Goal: Task Accomplishment & Management: Complete application form

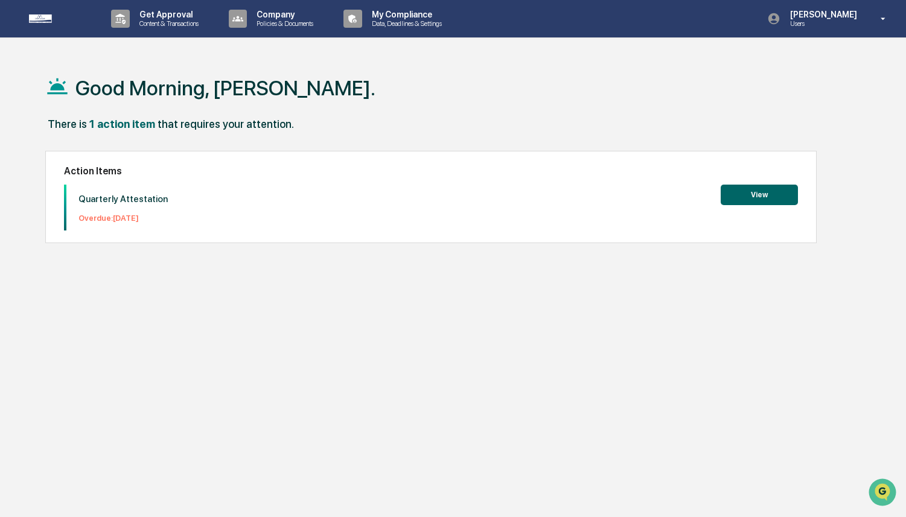
click at [757, 191] on button "View" at bounding box center [759, 195] width 77 height 21
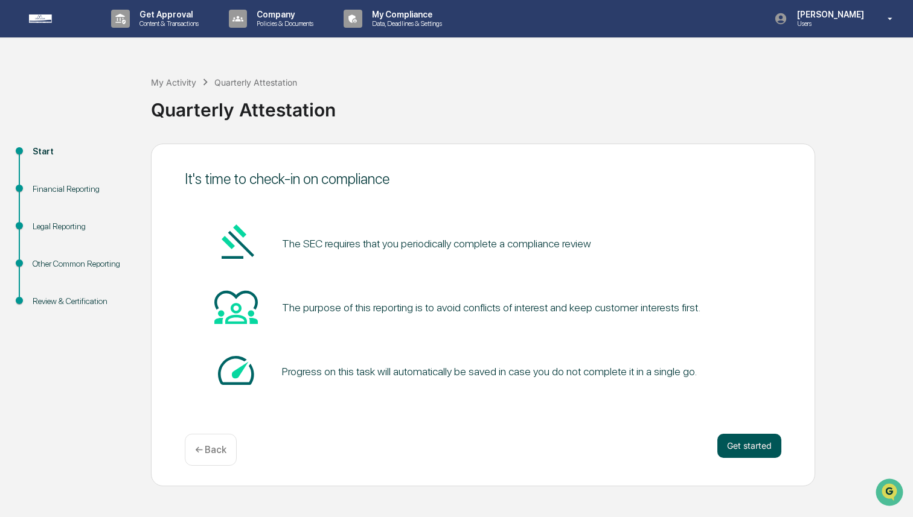
click at [750, 445] on button "Get started" at bounding box center [749, 446] width 64 height 24
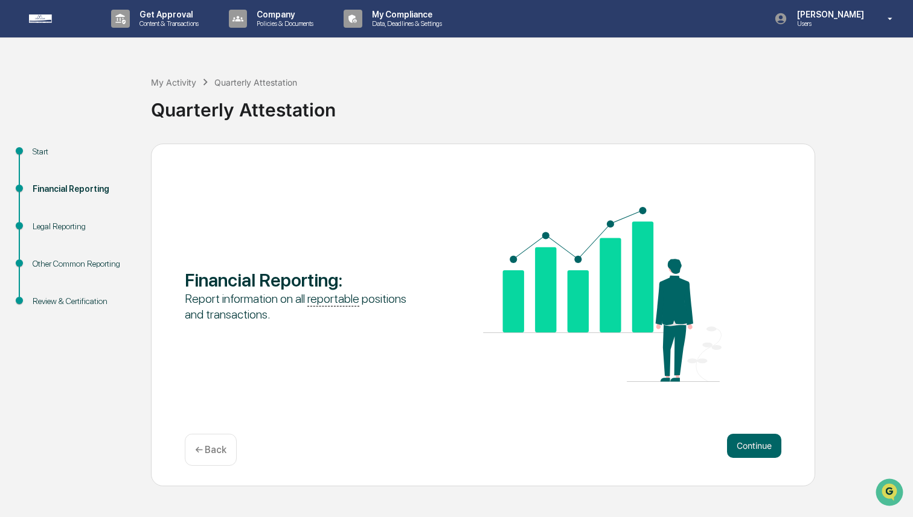
click at [750, 445] on button "Continue" at bounding box center [754, 446] width 54 height 24
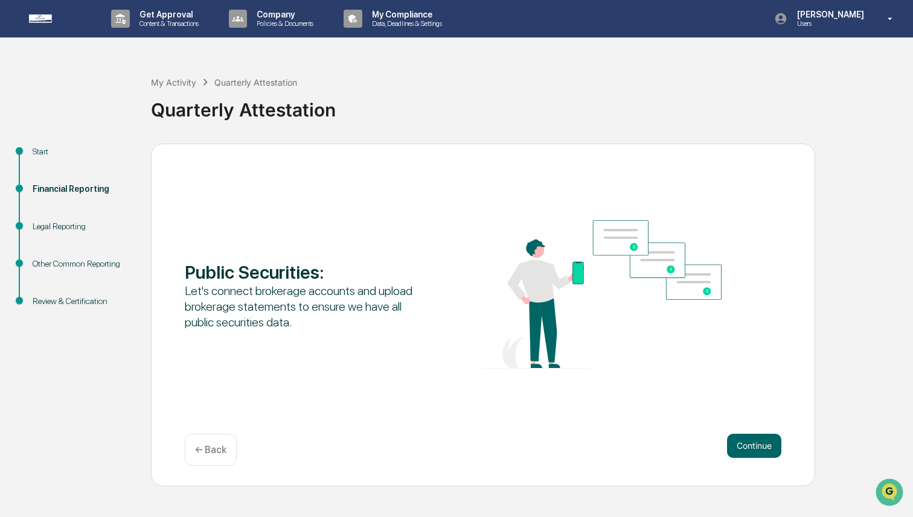
click at [750, 445] on button "Continue" at bounding box center [754, 446] width 54 height 24
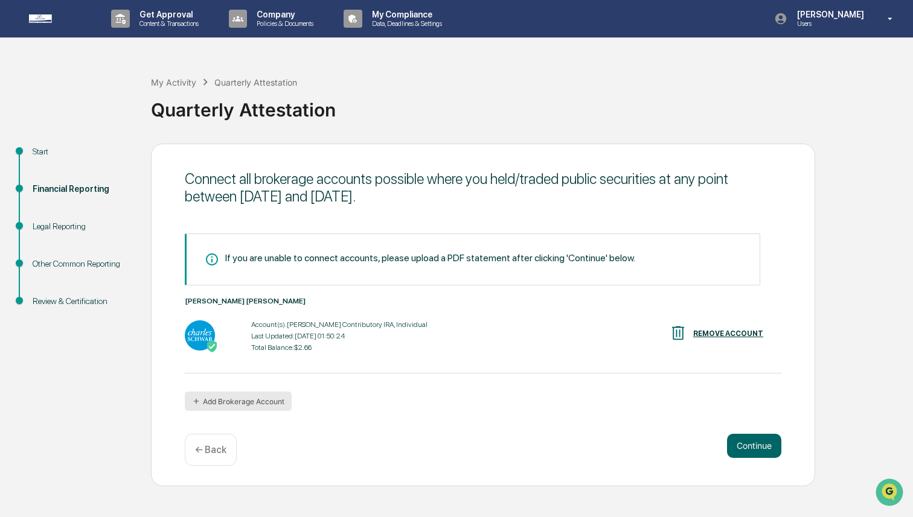
click at [272, 400] on button "Add Brokerage Account" at bounding box center [238, 401] width 107 height 19
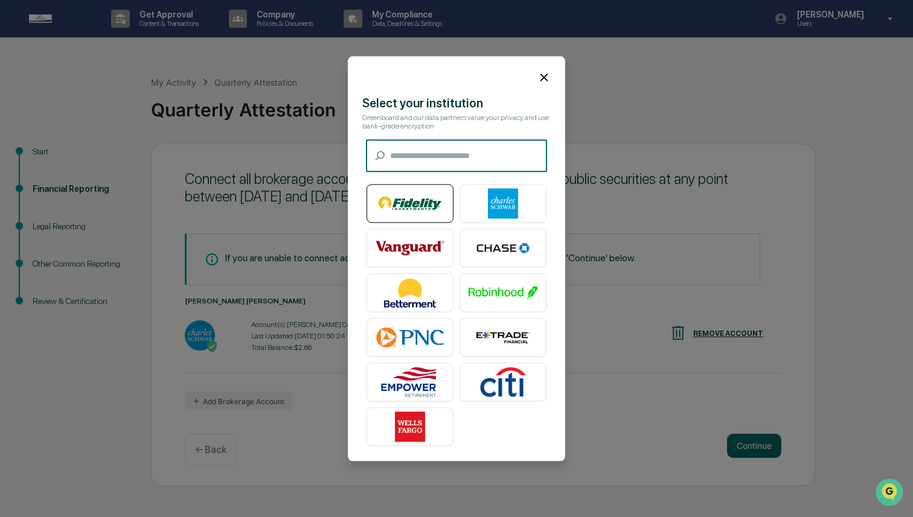
click at [426, 202] on img at bounding box center [409, 203] width 69 height 30
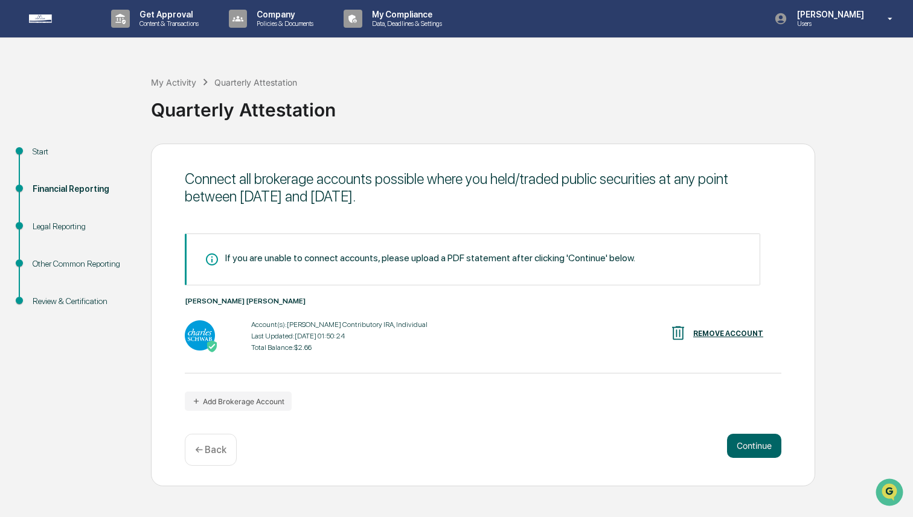
click at [616, 387] on div "If you are unable to connect accounts, please upload a PDF statement after clic…" at bounding box center [483, 322] width 596 height 177
click at [442, 404] on div "If you are unable to connect accounts, please upload a PDF statement after clic…" at bounding box center [483, 322] width 596 height 177
click at [223, 402] on button "Add Brokerage Account" at bounding box center [238, 401] width 107 height 19
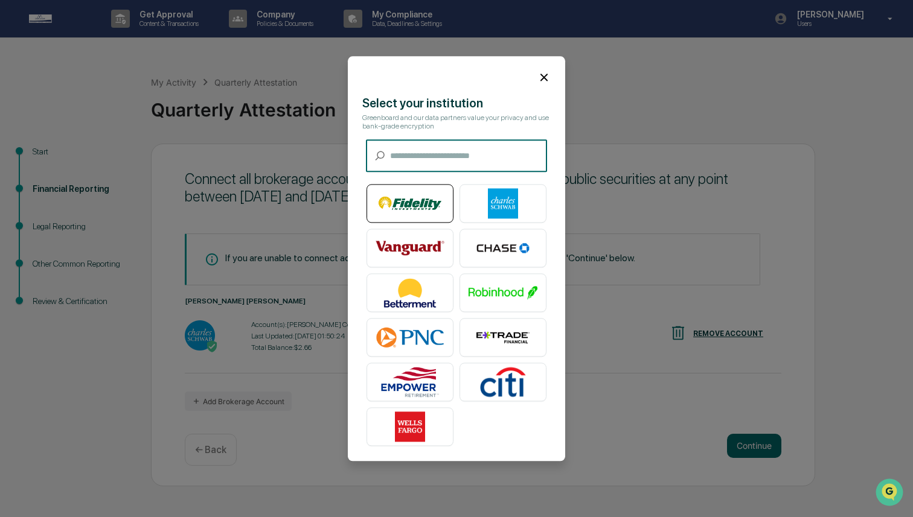
click at [423, 214] on img at bounding box center [409, 203] width 69 height 30
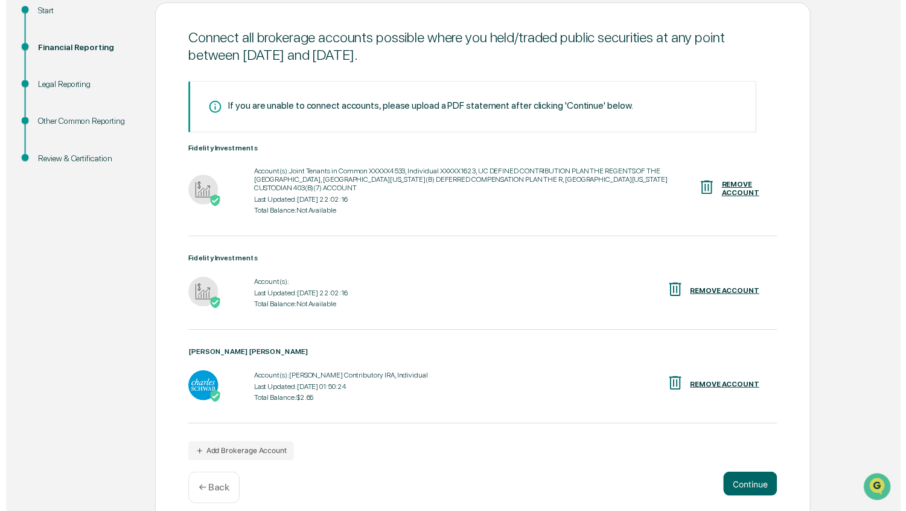
scroll to position [142, 0]
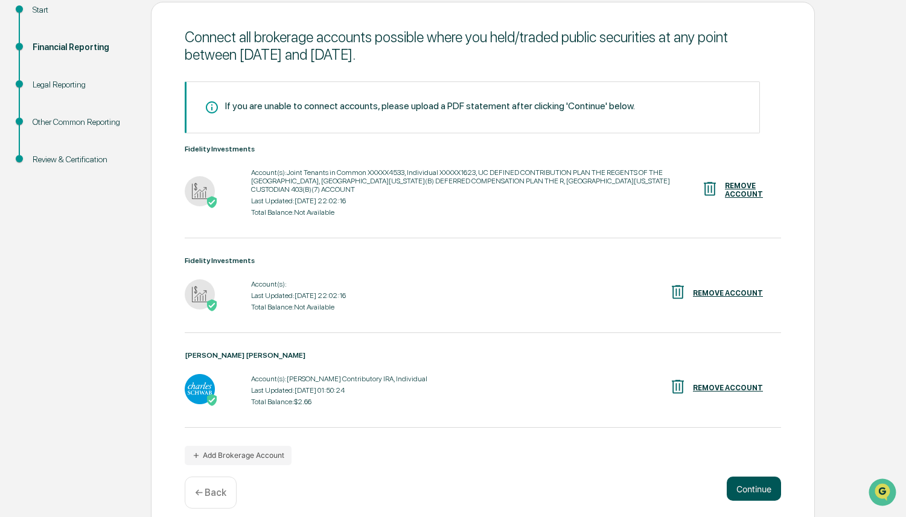
click at [772, 488] on button "Continue" at bounding box center [754, 489] width 54 height 24
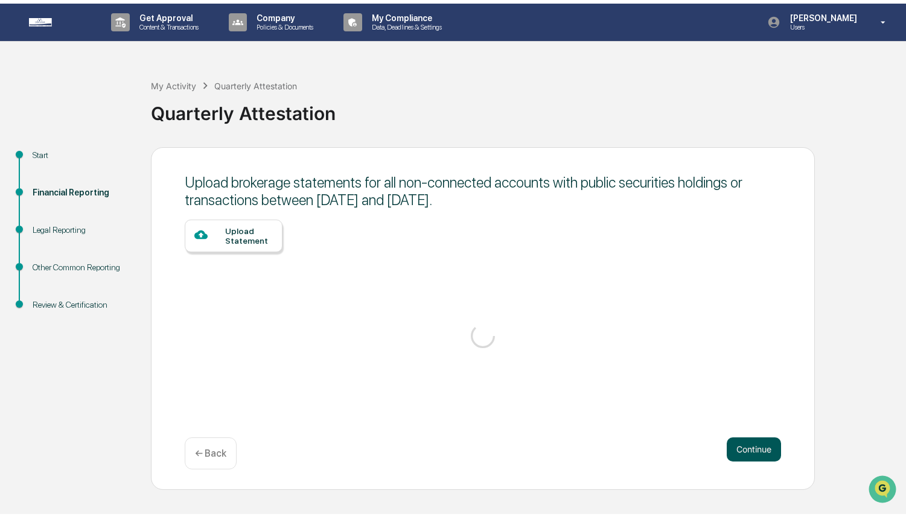
scroll to position [0, 0]
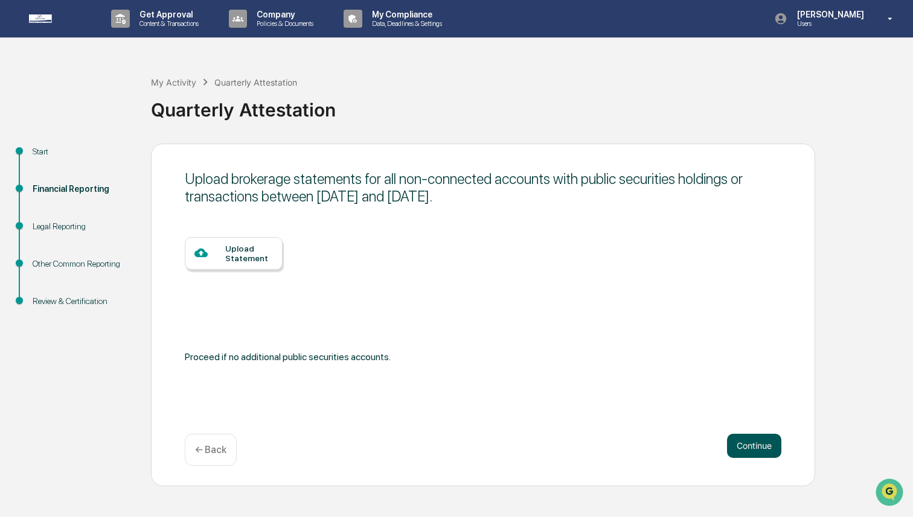
click at [757, 447] on button "Continue" at bounding box center [754, 446] width 54 height 24
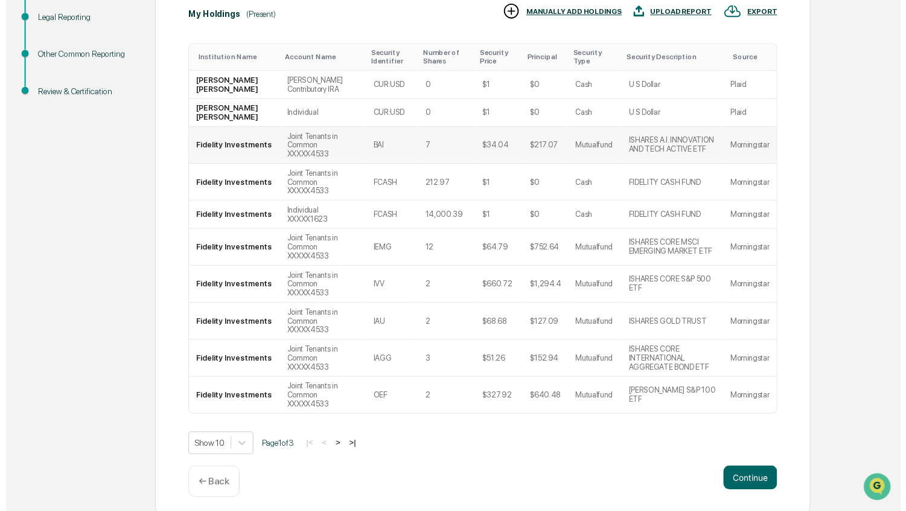
scroll to position [215, 0]
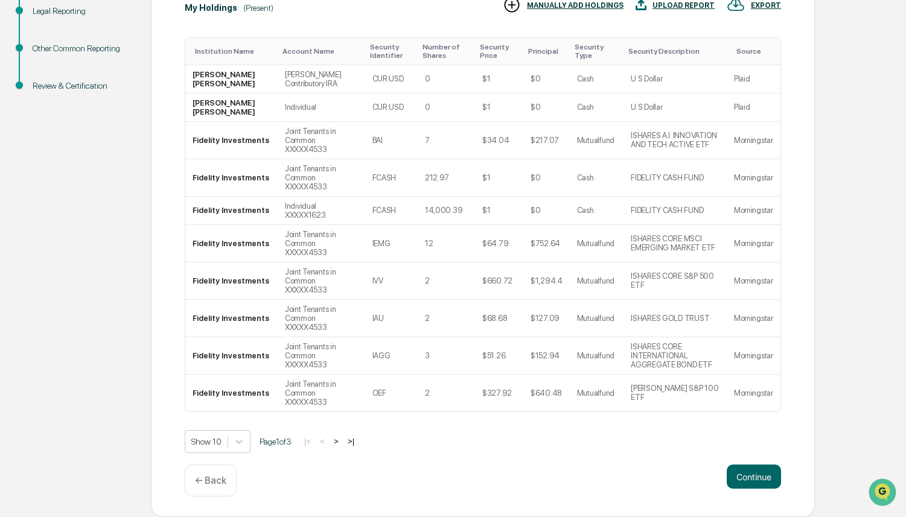
click at [762, 492] on div "Continue ← Back" at bounding box center [483, 481] width 596 height 32
click at [762, 479] on button "Continue" at bounding box center [754, 477] width 54 height 24
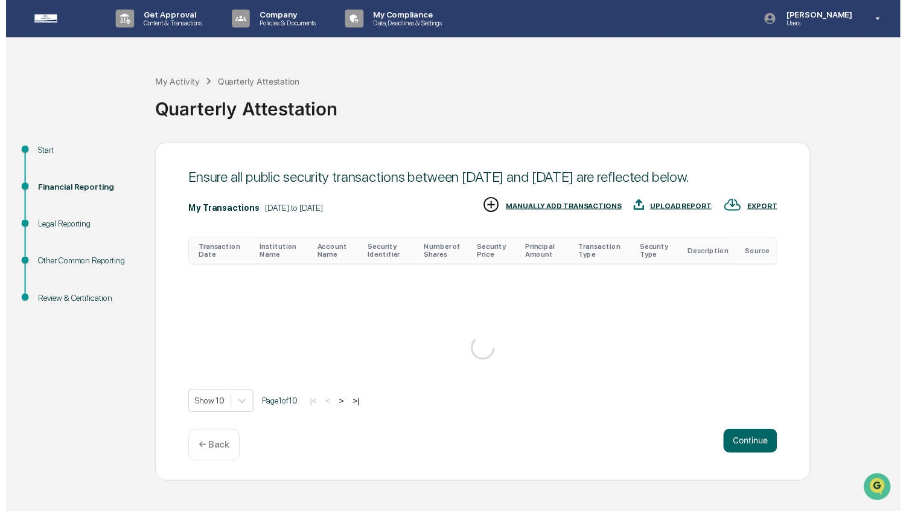
scroll to position [423, 0]
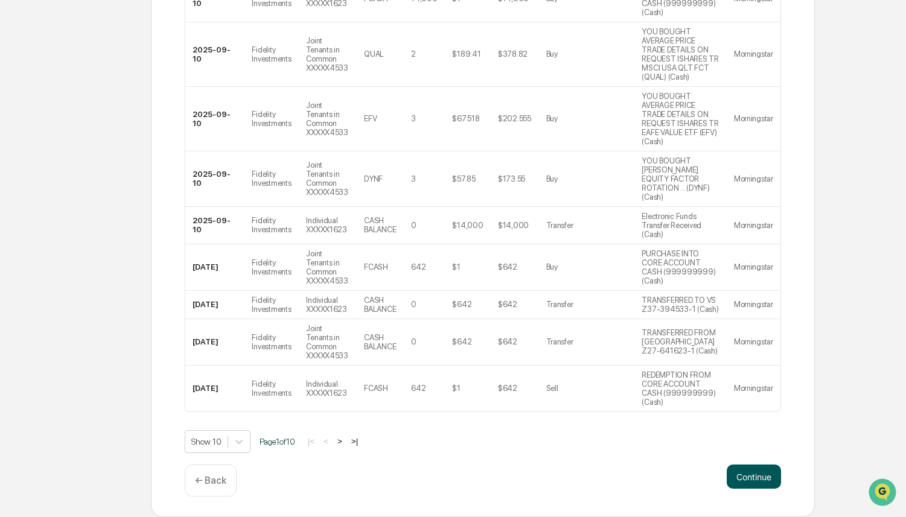
click at [761, 472] on button "Continue" at bounding box center [754, 477] width 54 height 24
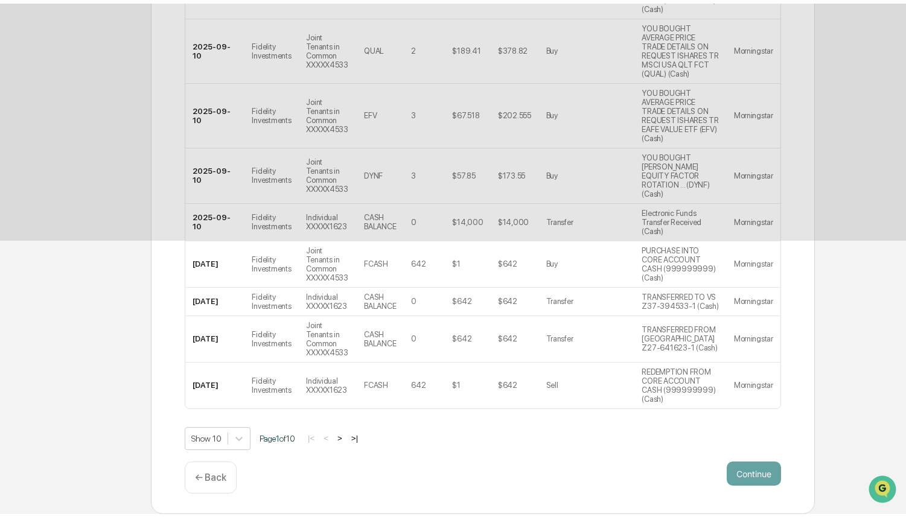
scroll to position [0, 0]
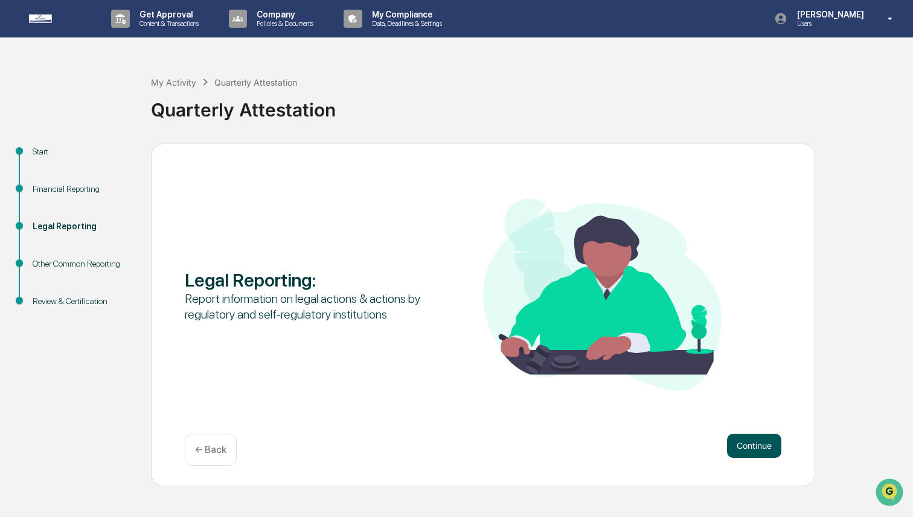
click at [754, 450] on button "Continue" at bounding box center [754, 446] width 54 height 24
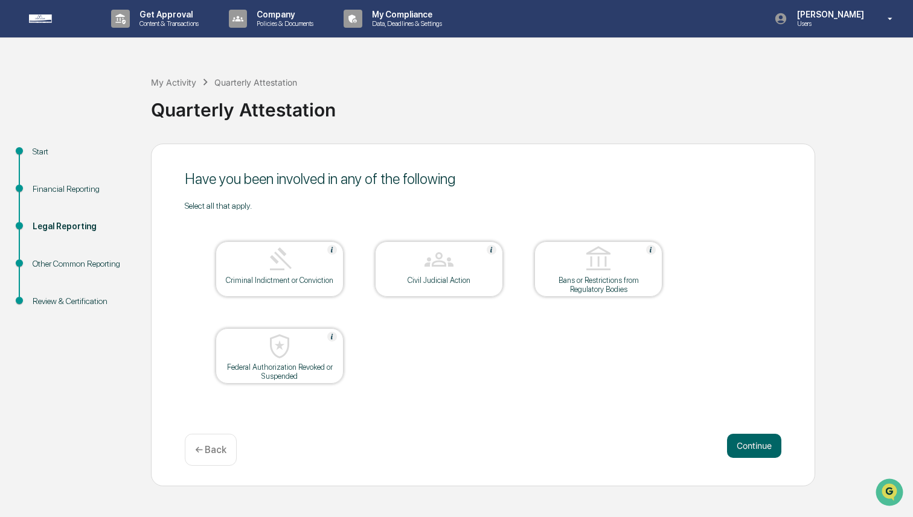
click at [527, 409] on table "Criminal Indictment or Conviction Civil Judicial Action Bans or Restrictions fr…" at bounding box center [439, 313] width 508 height 204
click at [513, 407] on table "Criminal Indictment or Conviction Civil Judicial Action Bans or Restrictions fr…" at bounding box center [439, 313] width 508 height 204
click at [741, 450] on button "Continue" at bounding box center [754, 446] width 54 height 24
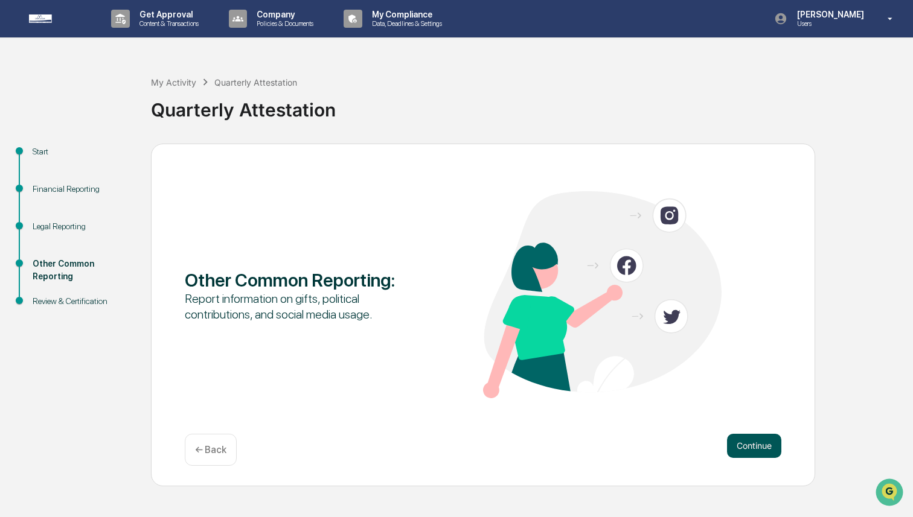
click at [741, 451] on button "Continue" at bounding box center [754, 446] width 54 height 24
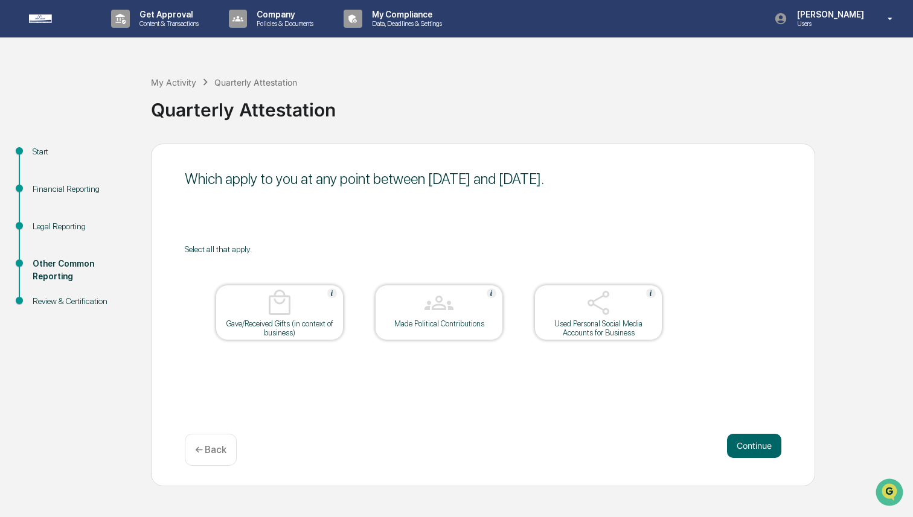
click at [593, 312] on img at bounding box center [598, 303] width 29 height 29
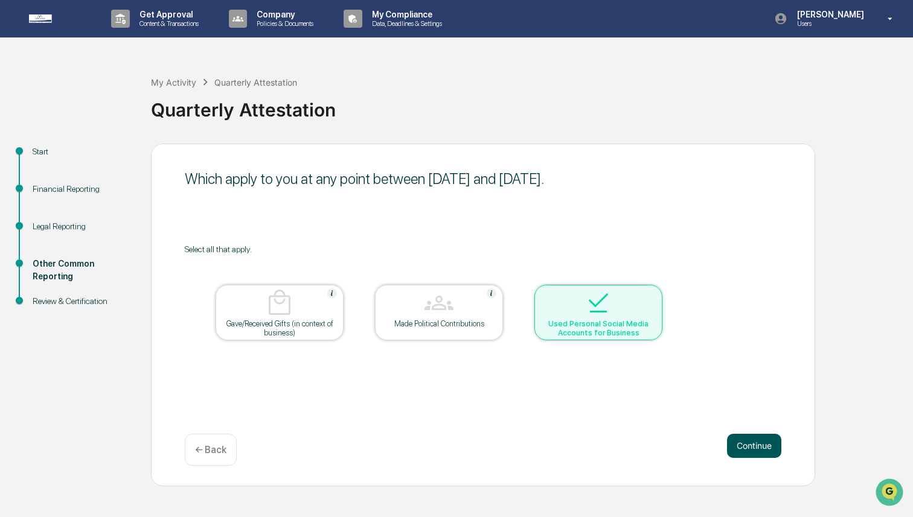
click at [754, 442] on button "Continue" at bounding box center [754, 446] width 54 height 24
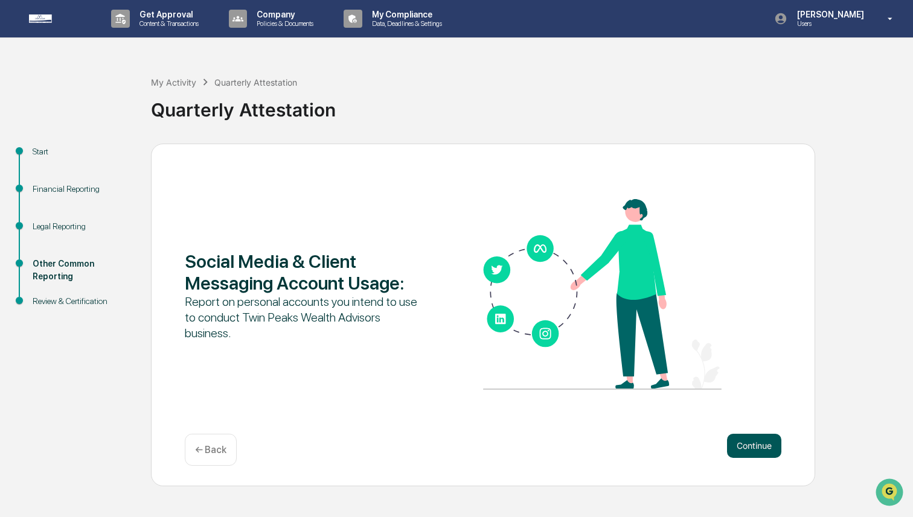
click at [745, 445] on button "Continue" at bounding box center [754, 446] width 54 height 24
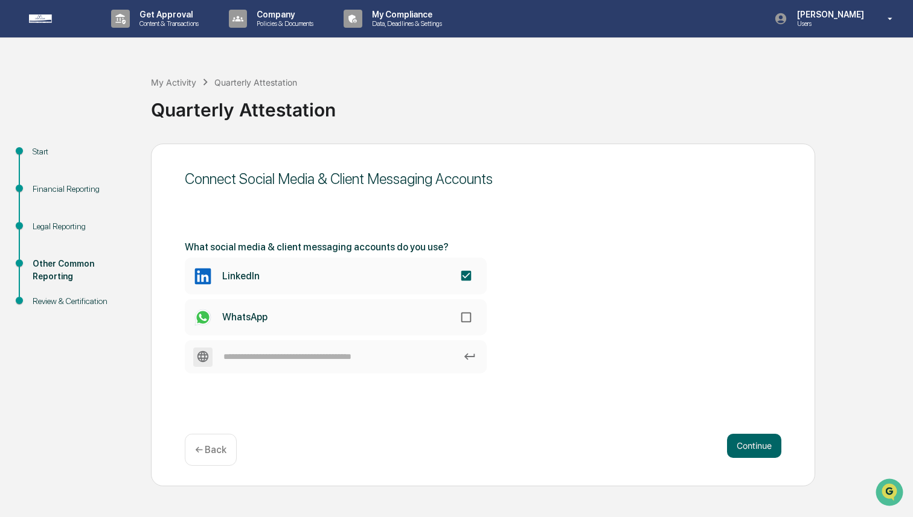
click at [614, 327] on div "What social media & client messaging accounts do you use? LinkedIn WhatsApp" at bounding box center [483, 307] width 596 height 132
click at [737, 445] on button "Continue" at bounding box center [754, 446] width 54 height 24
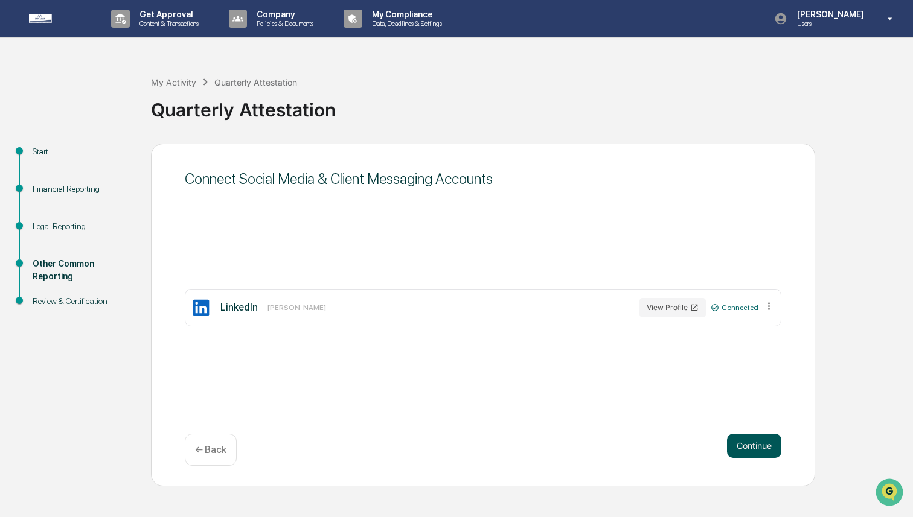
click at [739, 450] on button "Continue" at bounding box center [754, 446] width 54 height 24
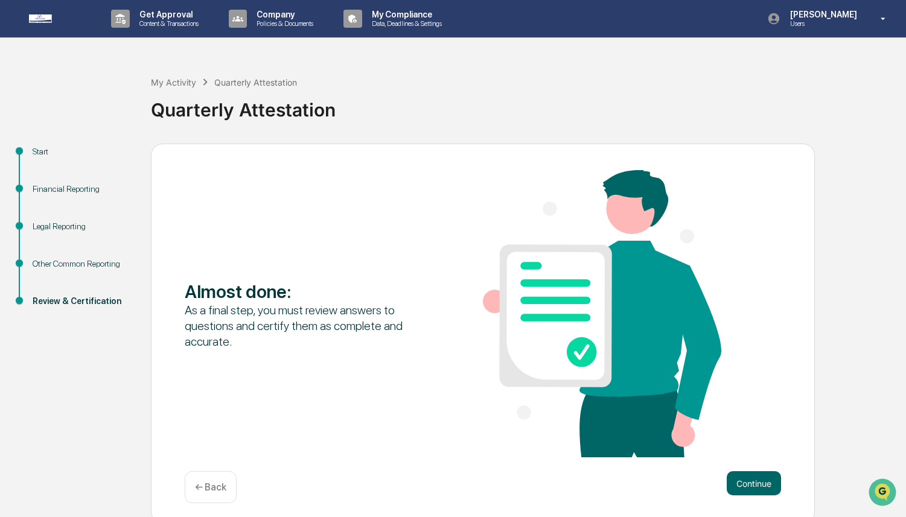
scroll to position [7, 0]
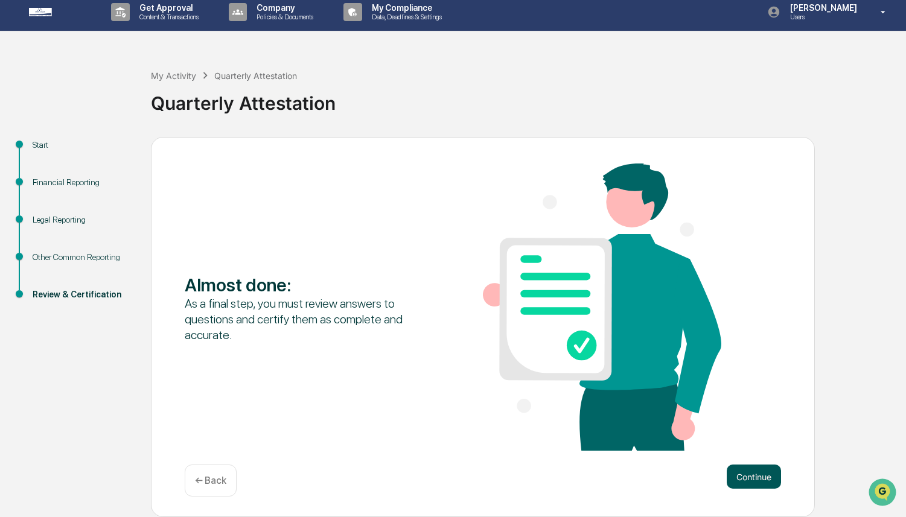
click at [773, 483] on button "Continue" at bounding box center [754, 477] width 54 height 24
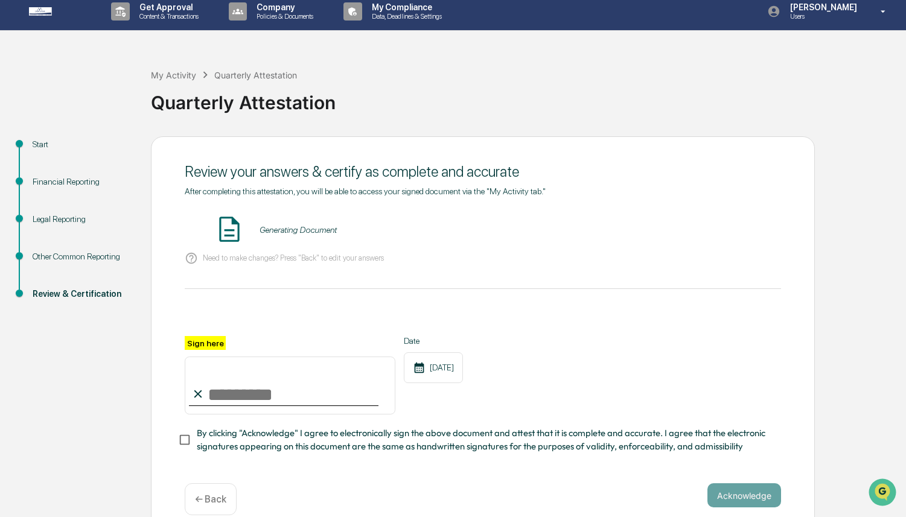
click at [264, 397] on input "Sign here" at bounding box center [290, 386] width 211 height 58
type input "**********"
click at [484, 431] on span "By clicking "Acknowledge" I agree to electronically sign the above document and…" at bounding box center [484, 440] width 575 height 27
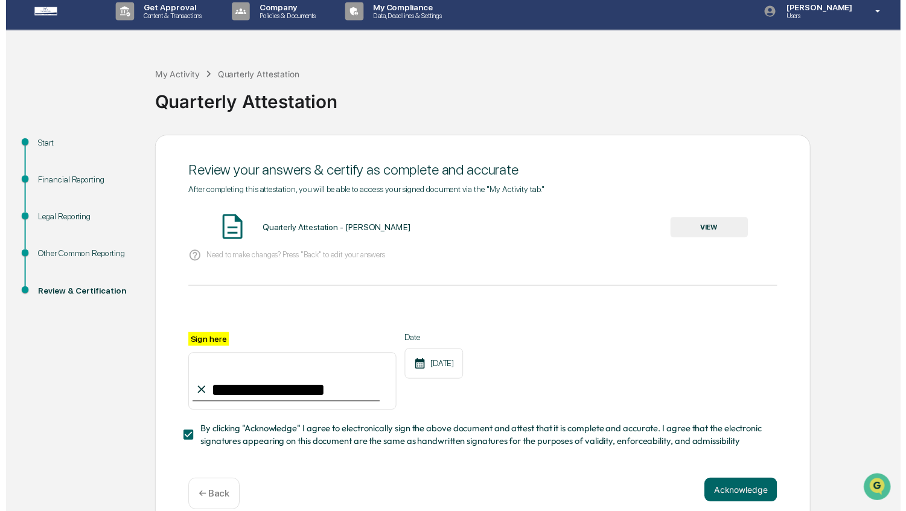
scroll to position [25, 0]
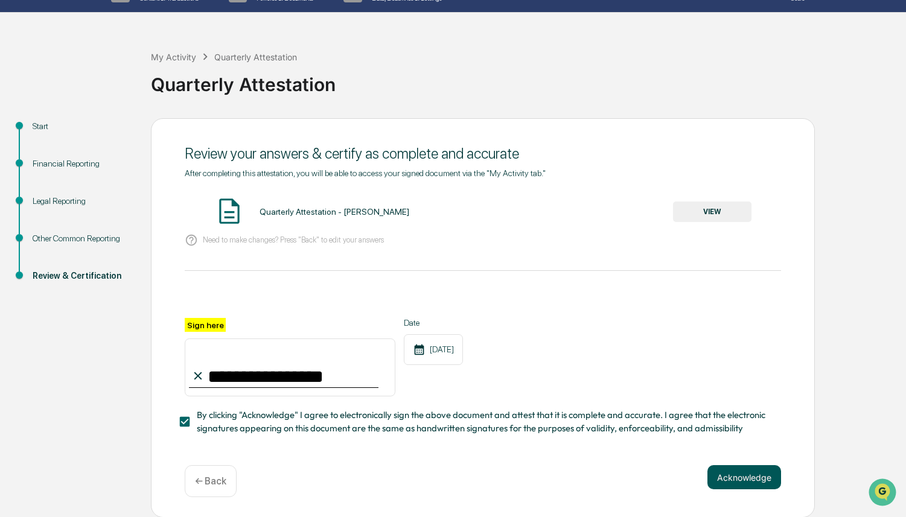
click at [772, 480] on button "Acknowledge" at bounding box center [744, 477] width 74 height 24
click at [730, 209] on button "VIEW" at bounding box center [712, 212] width 78 height 21
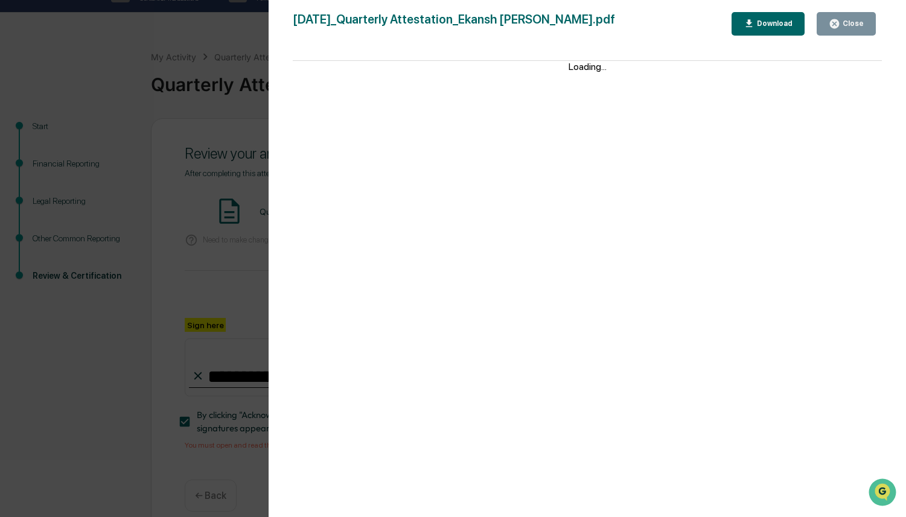
click at [159, 305] on div "Version History [DATE] 10:03 PM [PERSON_NAME] [DATE]_Quarterly Attestation_Ekan…" at bounding box center [453, 258] width 906 height 517
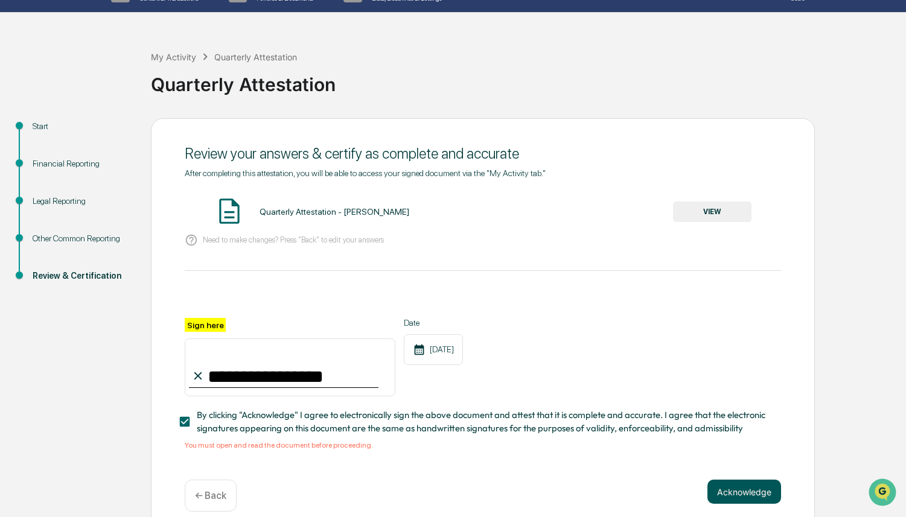
click at [728, 493] on button "Acknowledge" at bounding box center [744, 492] width 74 height 24
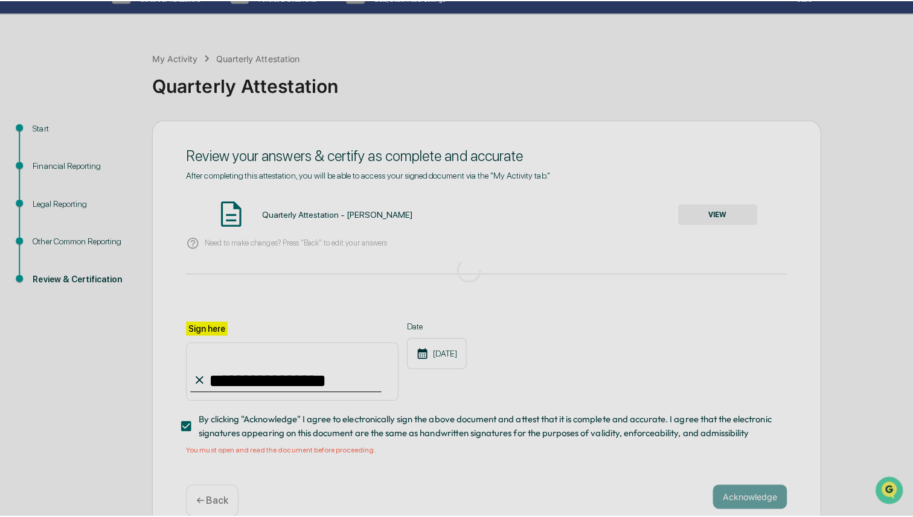
scroll to position [0, 0]
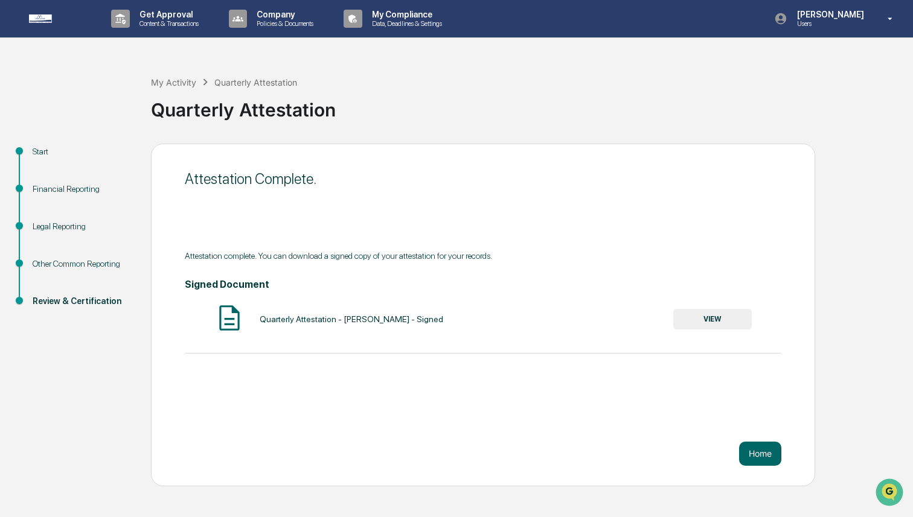
click at [555, 92] on div "Quarterly Attestation" at bounding box center [529, 104] width 756 height 31
